Goal: Information Seeking & Learning: Find specific fact

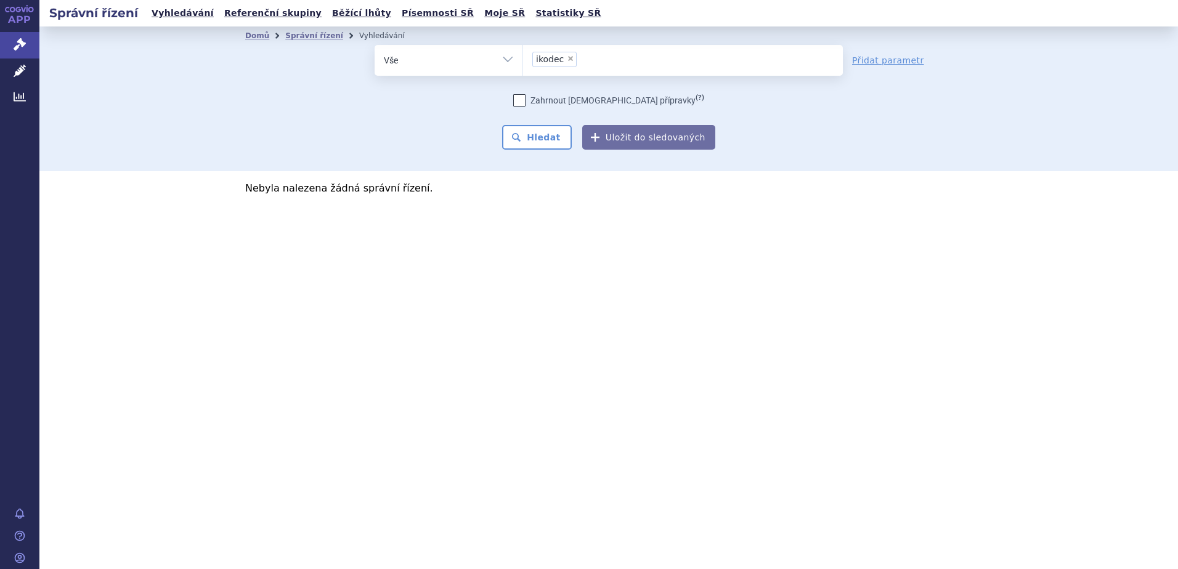
click at [569, 59] on span "×" at bounding box center [570, 58] width 7 height 7
click at [523, 59] on select "ikodec" at bounding box center [523, 59] width 1 height 31
select select
type input "ze"
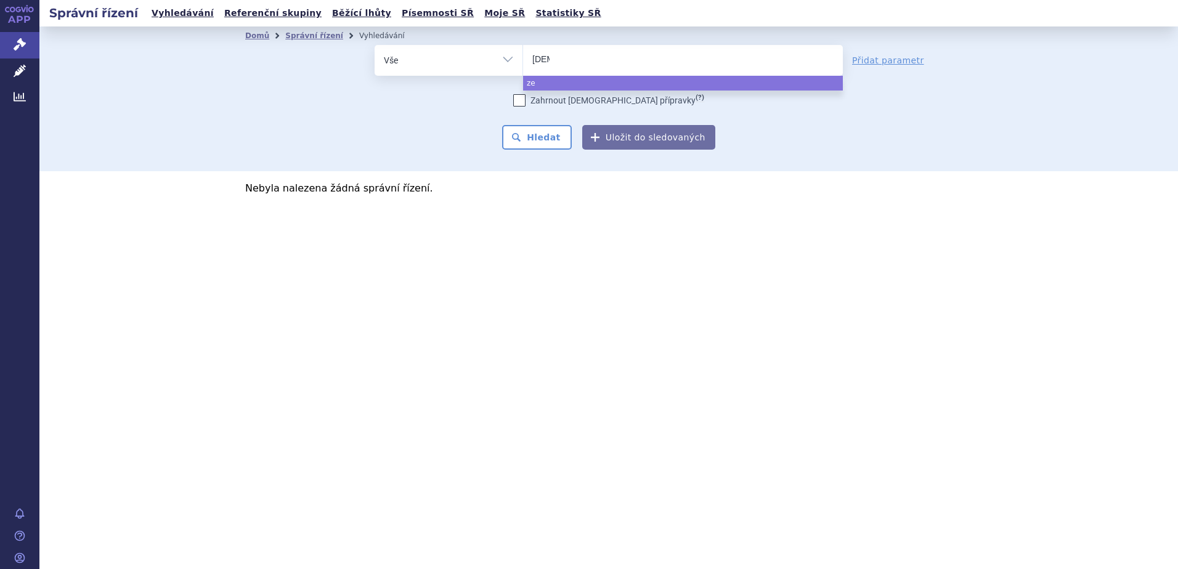
type input "zeno"
type input "zenon"
type input "zenon n"
type input "zenon neo"
select select "zenon neo"
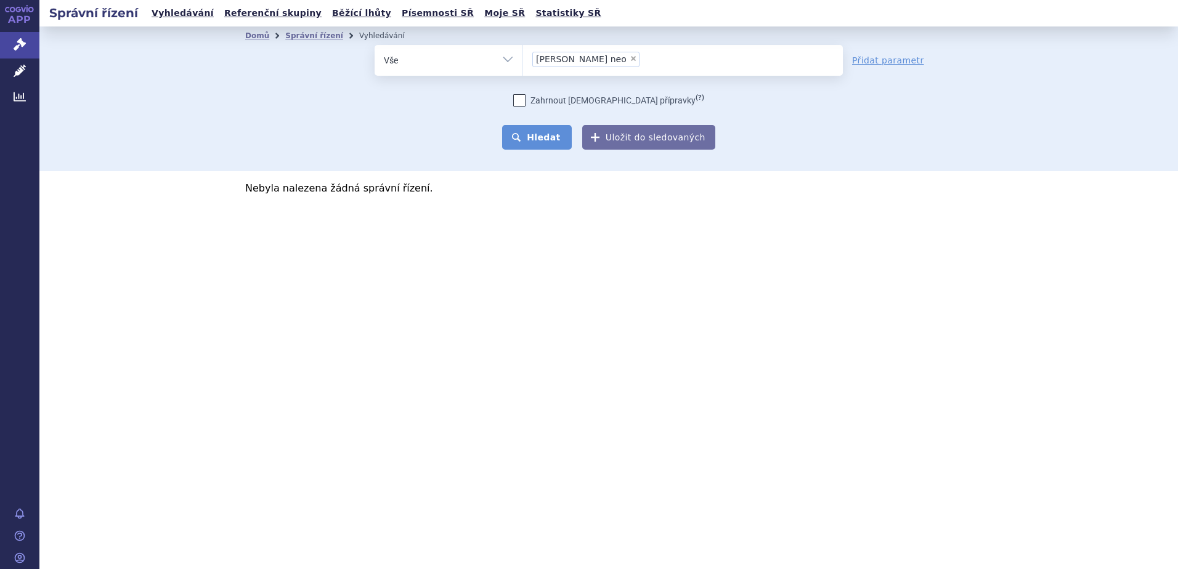
click at [511, 136] on button "Hledat" at bounding box center [537, 137] width 70 height 25
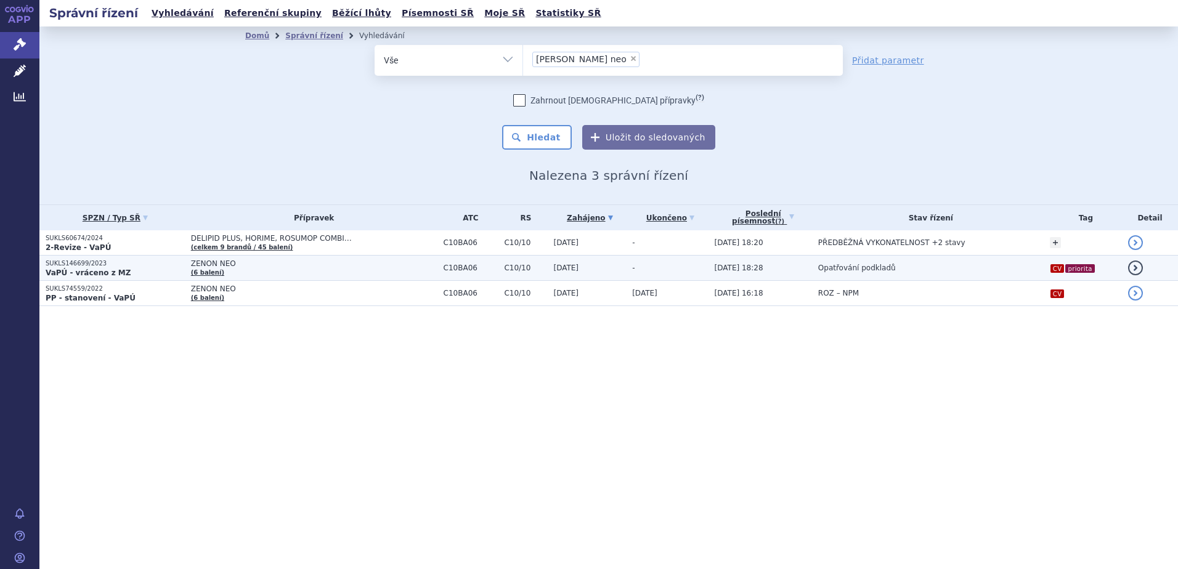
click at [118, 266] on p "SUKLS146699/2023" at bounding box center [115, 263] width 139 height 9
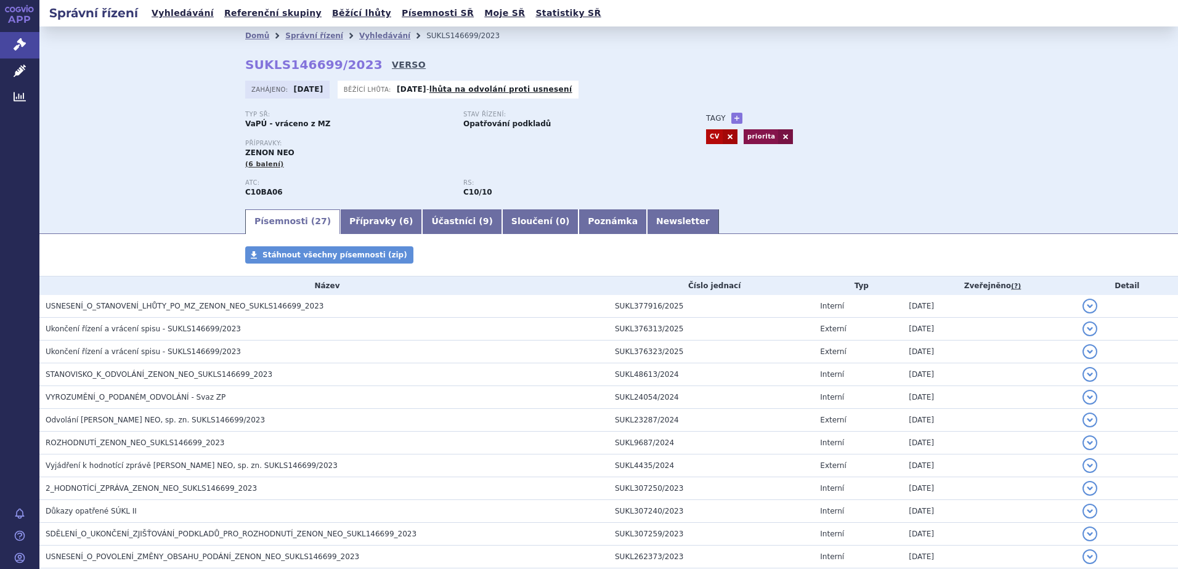
click at [392, 68] on link "VERSO" at bounding box center [409, 65] width 34 height 12
